Goal: Check status

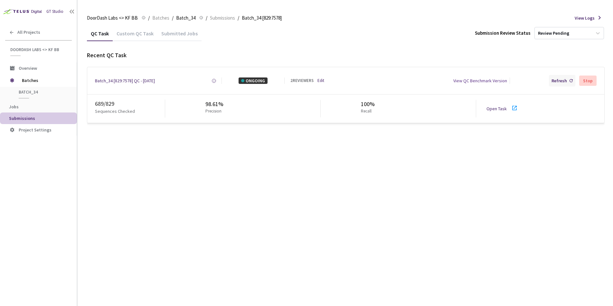
click at [556, 79] on div "Refresh" at bounding box center [558, 81] width 15 height 6
click at [555, 84] on div "Refresh" at bounding box center [562, 81] width 26 height 12
click at [559, 81] on div "Refresh" at bounding box center [558, 81] width 15 height 6
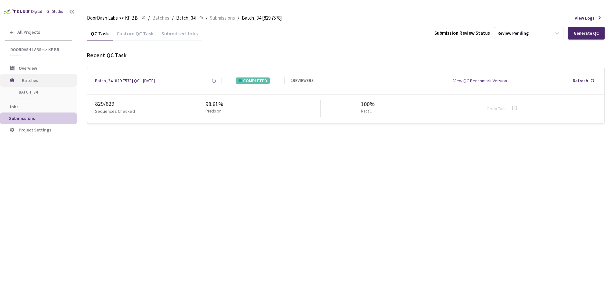
click at [34, 82] on span "Batches" at bounding box center [44, 80] width 44 height 13
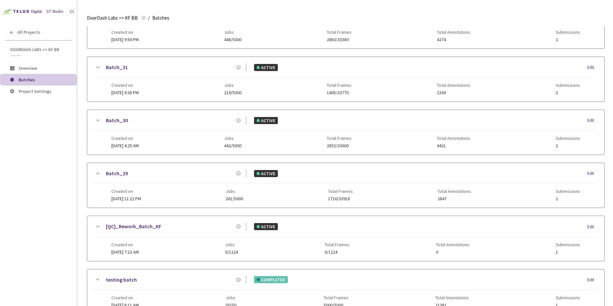
scroll to position [154, 0]
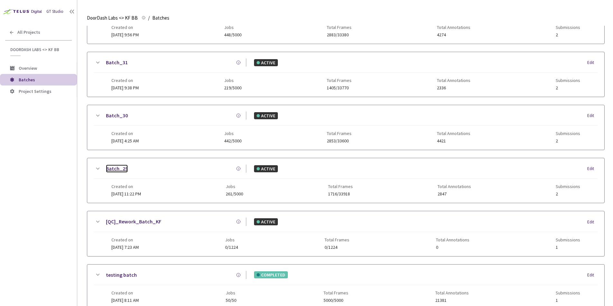
click at [121, 167] on link "Batch_29" at bounding box center [117, 169] width 22 height 8
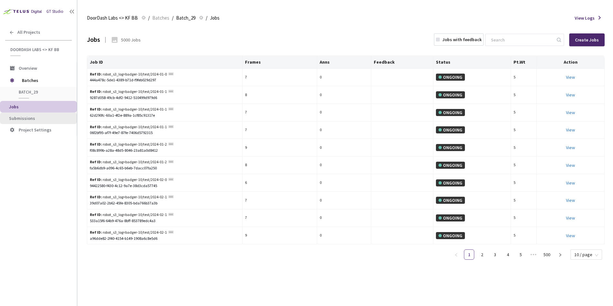
click at [56, 120] on span "Submissions" at bounding box center [40, 118] width 63 height 5
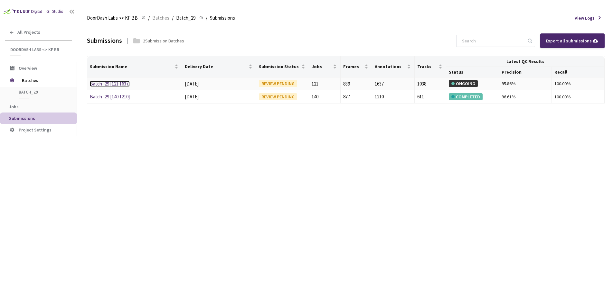
click at [109, 83] on link "Batch_29 [121:1637]" at bounding box center [110, 84] width 40 height 6
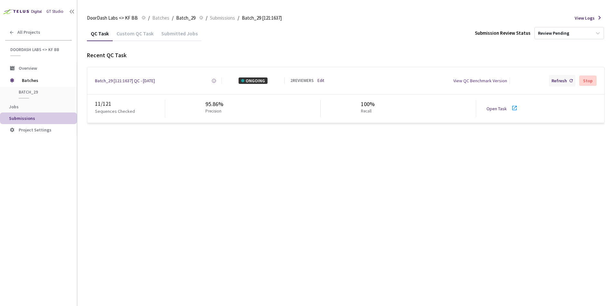
click at [560, 84] on div "Refresh" at bounding box center [562, 81] width 26 height 12
